Goal: Task Accomplishment & Management: Complete application form

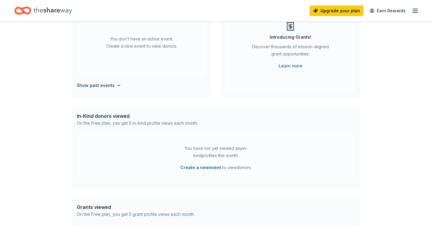
scroll to position [87, 0]
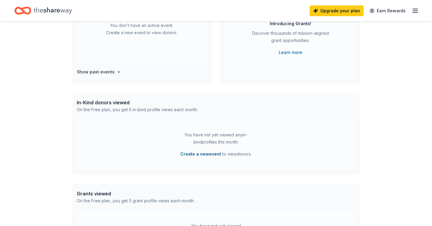
click at [209, 154] on button "Create a new event" at bounding box center [200, 154] width 41 height 7
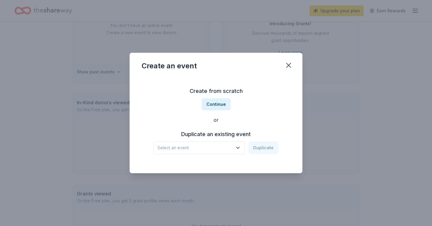
click at [207, 149] on span "Select an event" at bounding box center [195, 147] width 75 height 7
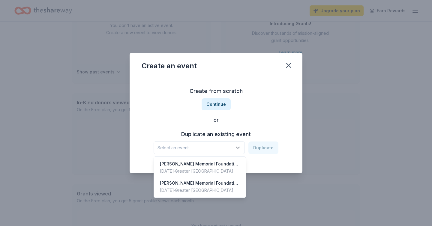
click at [255, 122] on div "Create from scratch Continue or Duplicate an existing event Select an event Dup…" at bounding box center [216, 120] width 149 height 87
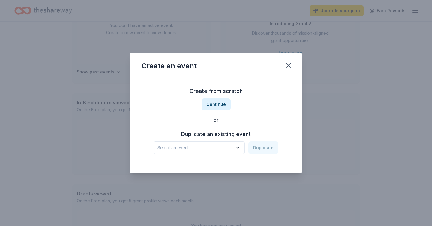
click at [228, 147] on span "Select an event" at bounding box center [195, 147] width 75 height 7
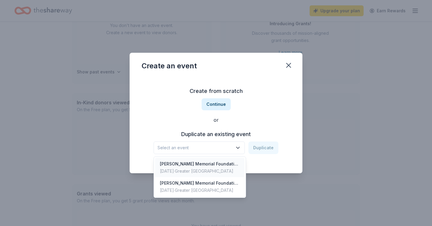
click at [213, 164] on div "[PERSON_NAME] Memorial Foundation Fundraising Event for T2T" at bounding box center [200, 164] width 80 height 7
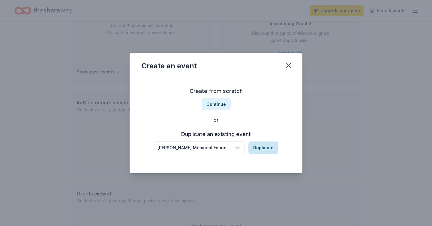
click at [262, 150] on button "Duplicate" at bounding box center [264, 148] width 30 height 13
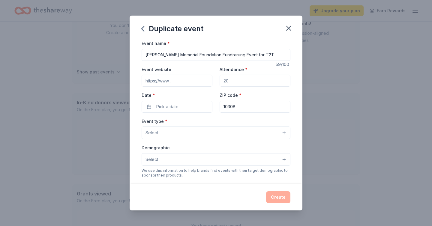
drag, startPoint x: 277, startPoint y: 54, endPoint x: 255, endPoint y: 53, distance: 21.9
click at [255, 53] on input "[PERSON_NAME] Memorial Foundation Fundraising Event for T2T" at bounding box center [216, 55] width 149 height 12
type input "[PERSON_NAME] Memorial Foundation Fundraising Event 2025"
click at [237, 79] on input "Attendance *" at bounding box center [255, 81] width 71 height 12
click at [234, 78] on input "Attendance *" at bounding box center [255, 81] width 71 height 12
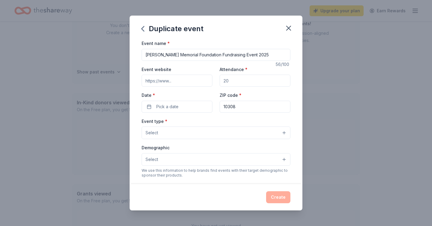
click at [234, 80] on input "Attendance *" at bounding box center [255, 81] width 71 height 12
type input "200"
click at [181, 81] on input "Event website" at bounding box center [177, 81] width 71 height 12
type input "[DOMAIN_NAME]"
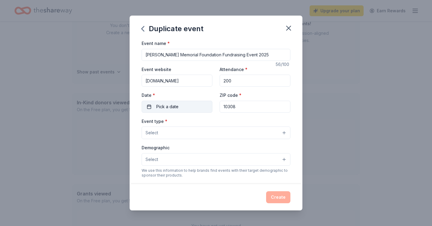
click at [175, 102] on button "Pick a date" at bounding box center [177, 107] width 71 height 12
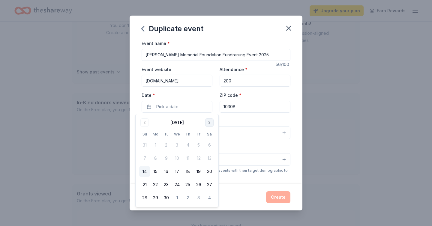
click at [210, 122] on button "Go to next month" at bounding box center [209, 123] width 8 height 8
click at [147, 170] on button "12" at bounding box center [144, 171] width 11 height 11
click at [244, 118] on div "Event type * Select" at bounding box center [216, 129] width 149 height 22
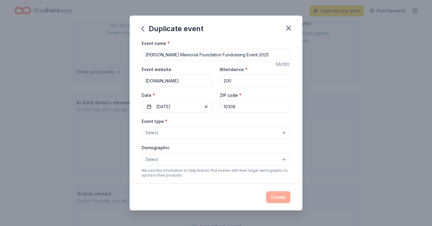
click at [213, 132] on button "Select" at bounding box center [216, 133] width 149 height 13
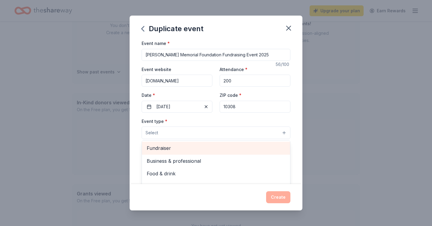
click at [200, 151] on span "Fundraiser" at bounding box center [216, 148] width 139 height 8
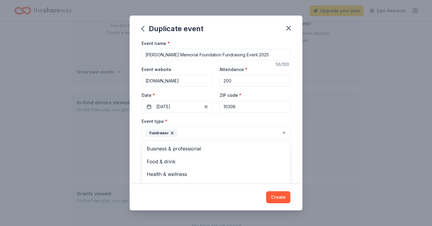
click at [206, 120] on div "Event type * Fundraiser Business & professional Food & drink Health & wellness …" at bounding box center [216, 129] width 149 height 23
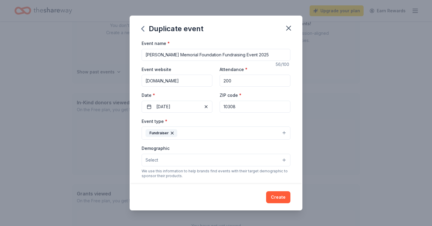
click at [195, 158] on button "Select" at bounding box center [216, 160] width 149 height 13
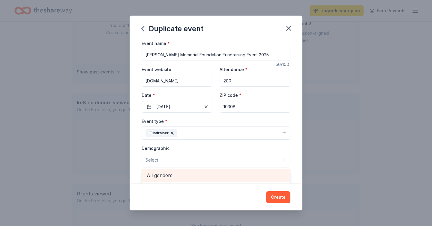
click at [181, 175] on span "All genders" at bounding box center [216, 176] width 139 height 8
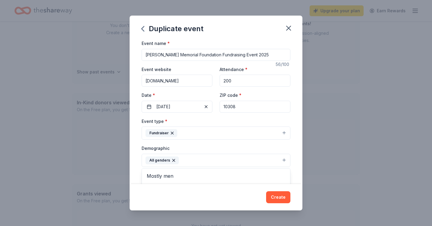
click at [295, 146] on div "Event name * Jimmy Bradley Memorial Foundation Fundraising Event 2025 56 /100 E…" at bounding box center [216, 112] width 173 height 145
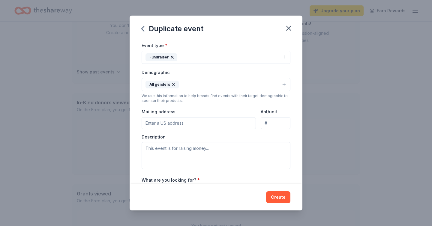
scroll to position [77, 0]
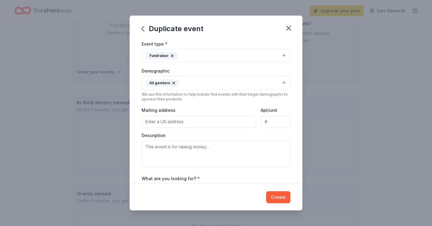
click at [224, 120] on input "Mailing address" at bounding box center [199, 122] width 114 height 12
type input "374 Katan Ave"
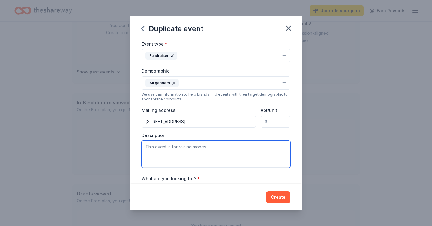
click at [243, 142] on textarea at bounding box center [216, 154] width 149 height 27
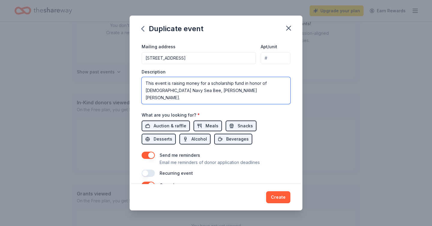
scroll to position [141, 0]
type textarea "This event is raising money for a scholarship fund in honor of US Navy Sea Bee,…"
click at [179, 126] on span "Auction & raffle" at bounding box center [170, 125] width 33 height 7
click at [207, 125] on span "Meals" at bounding box center [212, 125] width 13 height 7
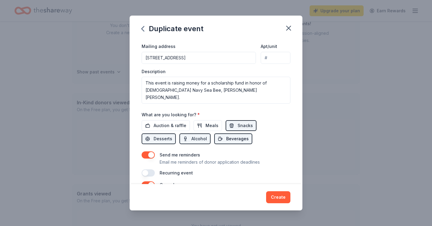
click at [226, 140] on span "Beverages" at bounding box center [237, 138] width 23 height 7
click at [192, 138] on span "Alcohol" at bounding box center [200, 138] width 16 height 7
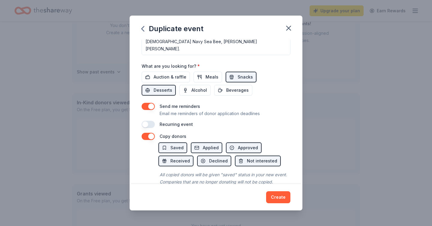
scroll to position [202, 0]
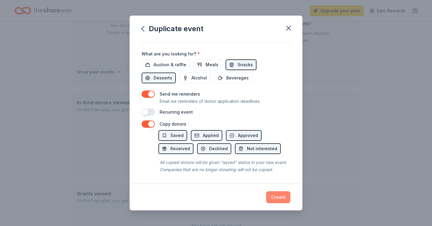
click at [282, 196] on button "Create" at bounding box center [278, 198] width 24 height 12
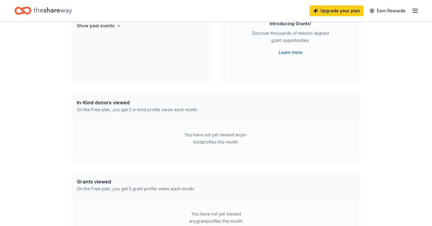
scroll to position [41, 0]
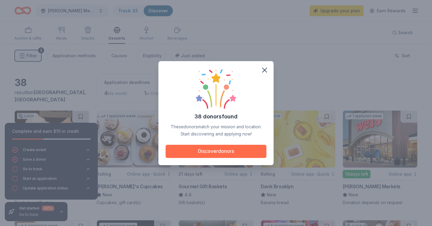
click at [231, 152] on button "Discover donors" at bounding box center [216, 151] width 101 height 13
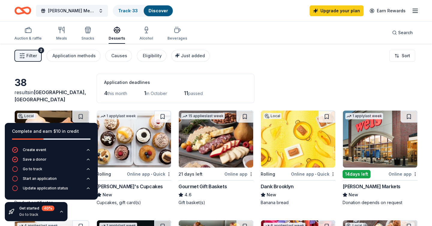
click at [291, 84] on div "38 results in Staten Island, NY Application deadlines 4 this month 1 in October…" at bounding box center [215, 88] width 403 height 29
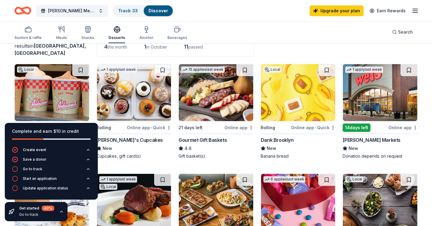
scroll to position [49, 0]
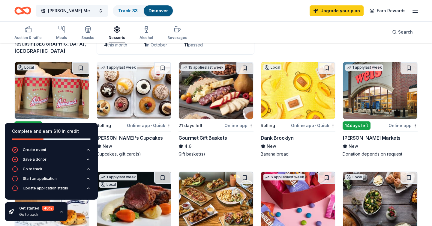
click at [41, 131] on div "Complete and earn $10 in credit" at bounding box center [51, 131] width 79 height 7
click at [61, 212] on icon "button" at bounding box center [61, 212] width 5 height 5
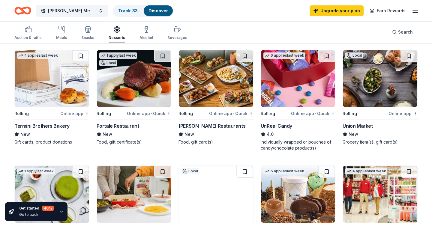
scroll to position [171, 0]
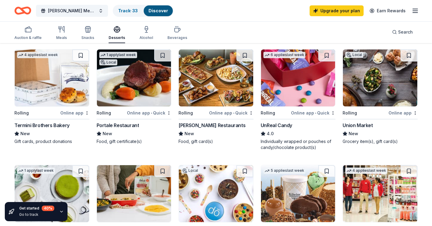
click at [316, 92] on img at bounding box center [298, 78] width 74 height 57
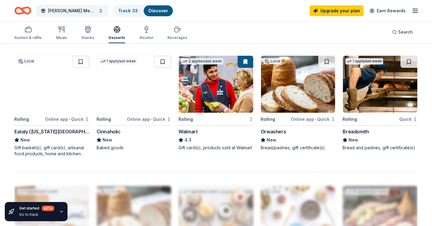
scroll to position [397, 0]
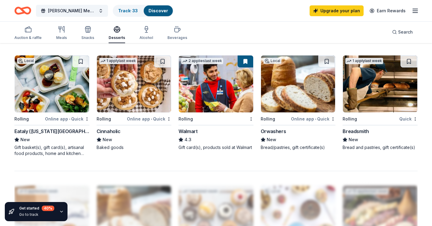
click at [65, 104] on img at bounding box center [52, 84] width 74 height 57
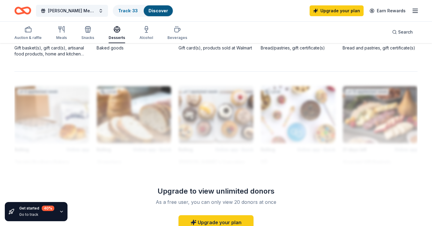
scroll to position [515, 0]
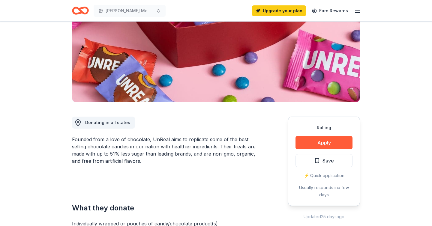
scroll to position [106, 0]
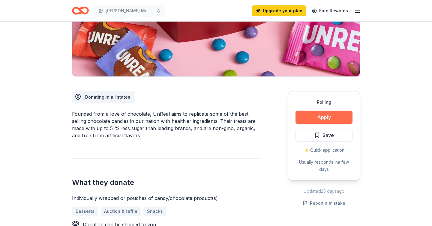
click at [318, 120] on button "Apply" at bounding box center [324, 117] width 57 height 13
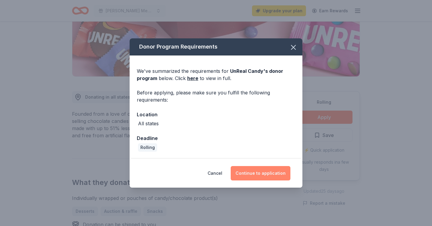
click at [269, 169] on button "Continue to application" at bounding box center [261, 173] width 60 height 14
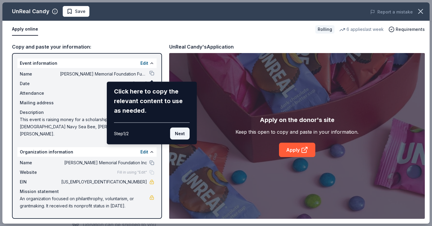
click at [182, 134] on button "Next" at bounding box center [180, 134] width 20 height 12
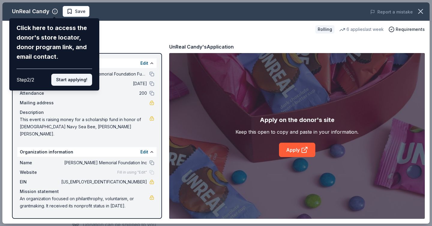
click at [71, 81] on button "Start applying!" at bounding box center [71, 80] width 41 height 12
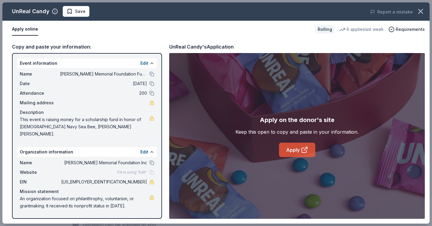
click at [309, 147] on link "Apply" at bounding box center [297, 150] width 36 height 14
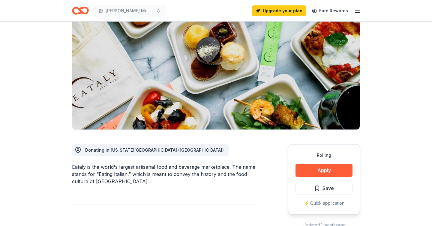
scroll to position [53, 0]
